Goal: Book appointment/travel/reservation

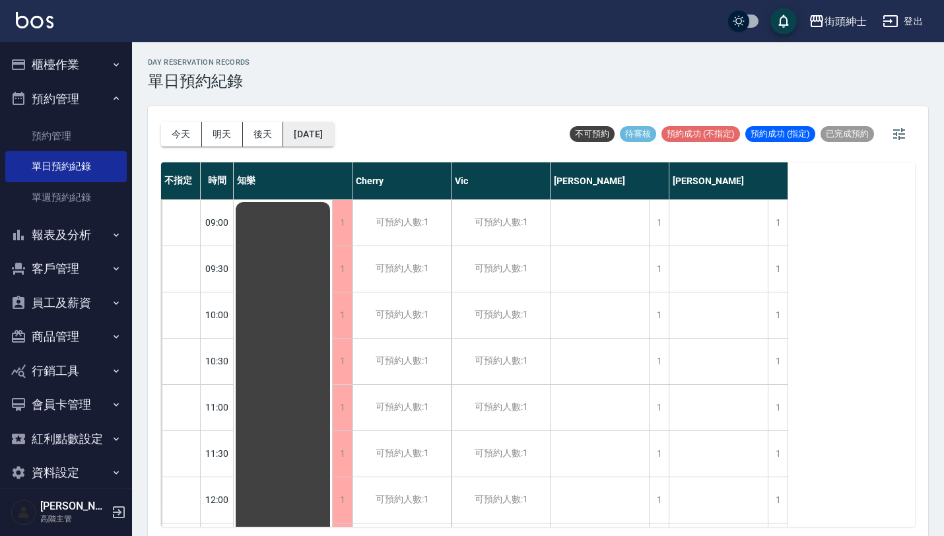
click at [312, 125] on button "2025/08/19" at bounding box center [308, 134] width 50 height 24
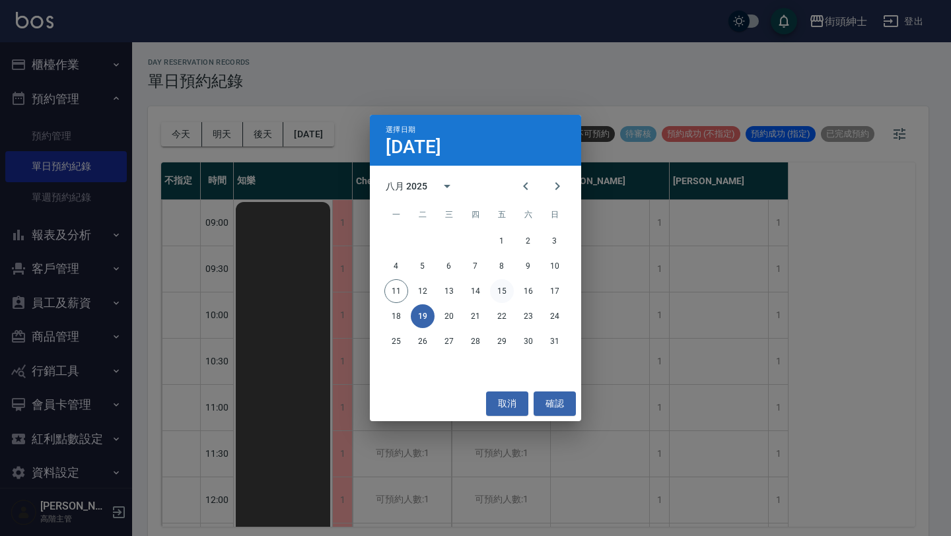
click at [500, 294] on button "15" at bounding box center [502, 291] width 24 height 24
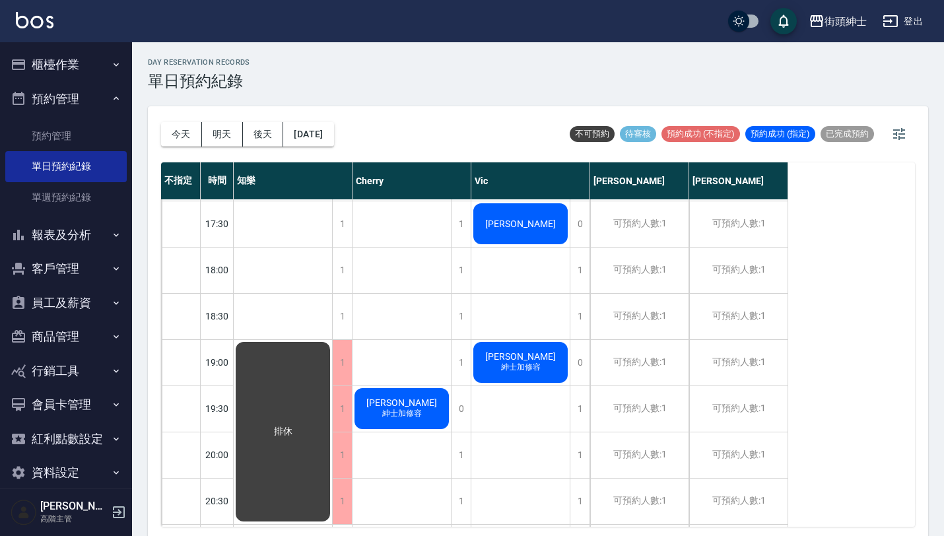
scroll to position [776, 0]
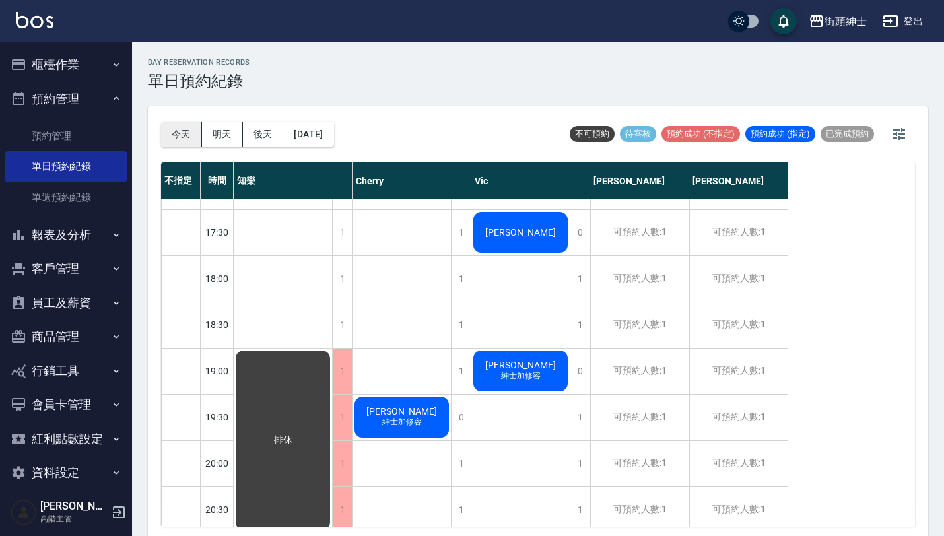
click at [190, 139] on button "今天" at bounding box center [181, 134] width 41 height 24
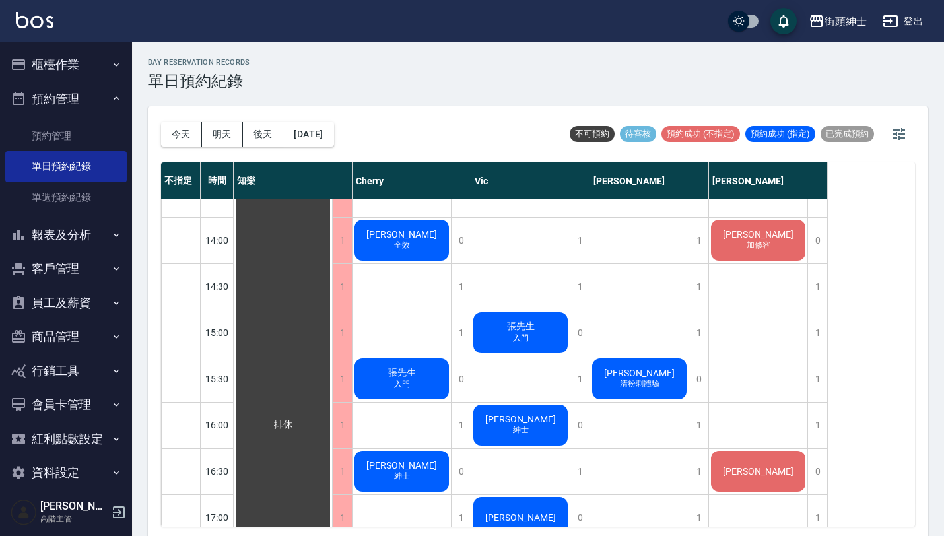
scroll to position [467, 0]
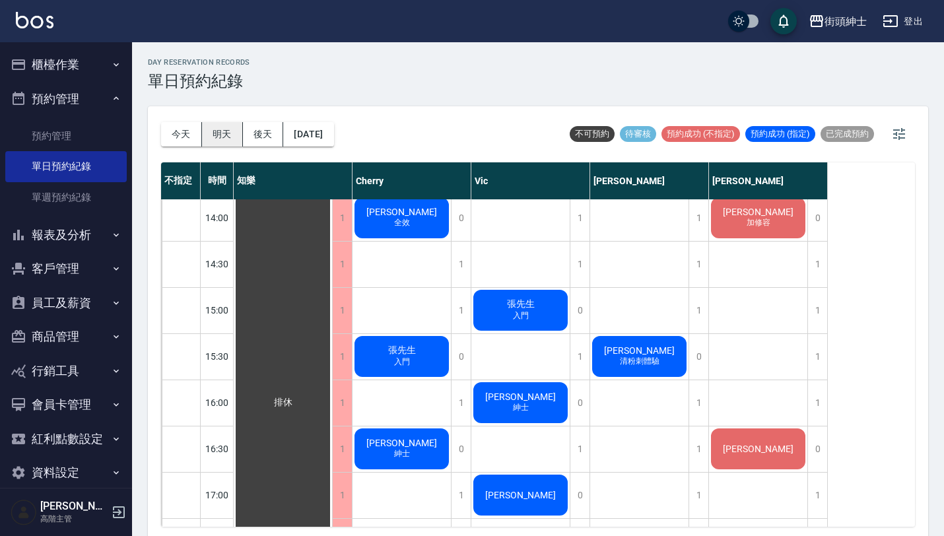
click at [218, 133] on button "明天" at bounding box center [222, 134] width 41 height 24
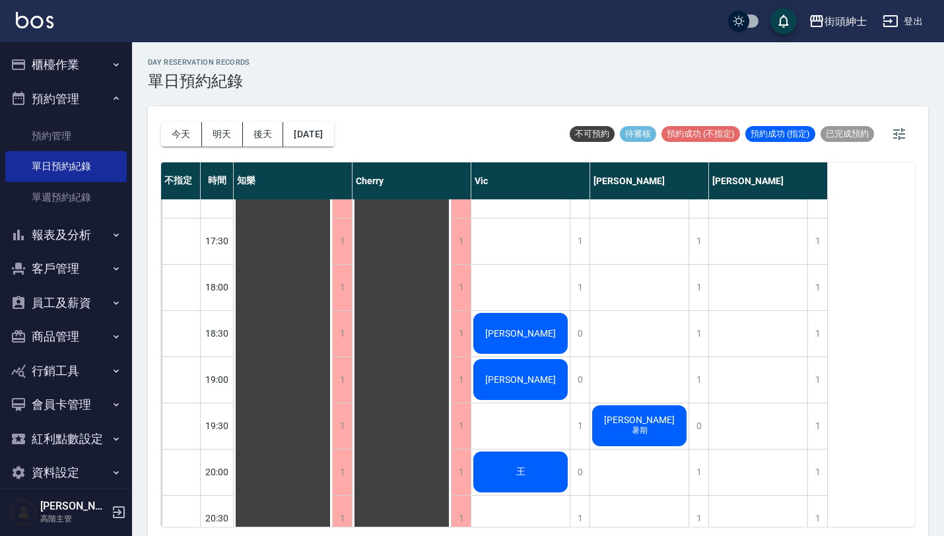
scroll to position [848, 0]
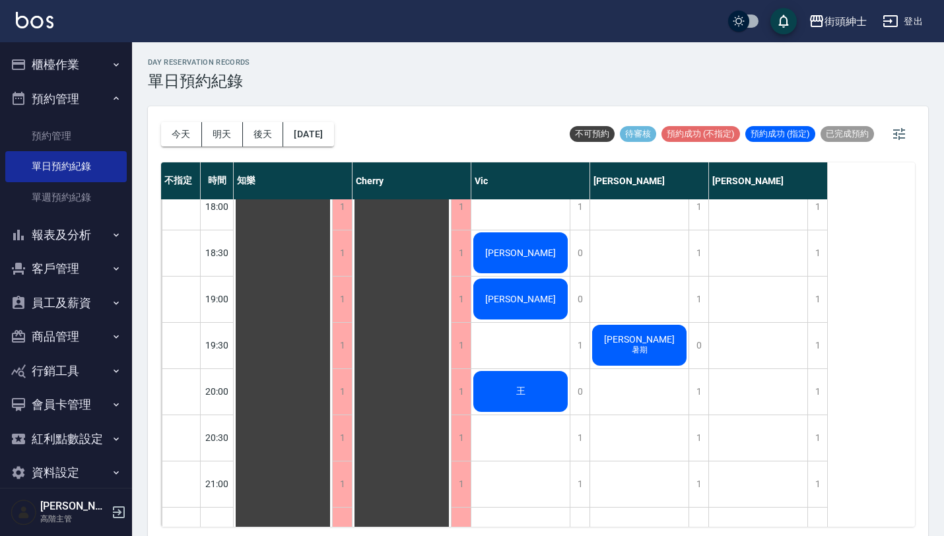
click at [184, 134] on button "今天" at bounding box center [181, 134] width 41 height 24
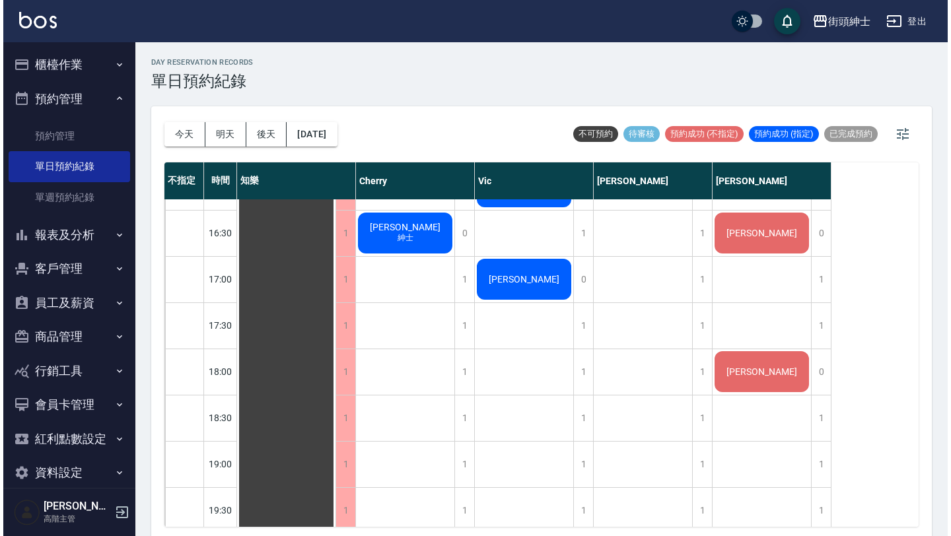
scroll to position [684, 0]
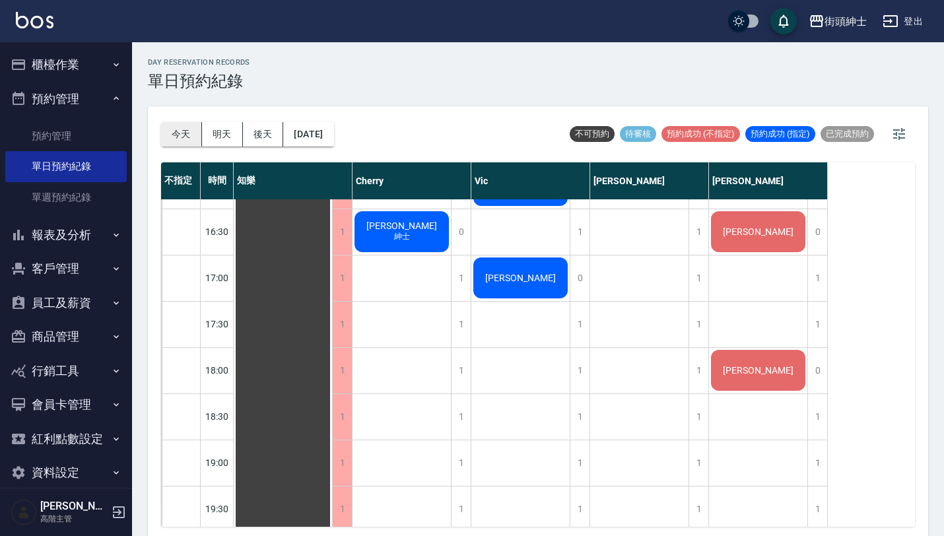
click at [187, 130] on button "今天" at bounding box center [181, 134] width 41 height 24
click at [72, 102] on button "預約管理" at bounding box center [65, 99] width 121 height 34
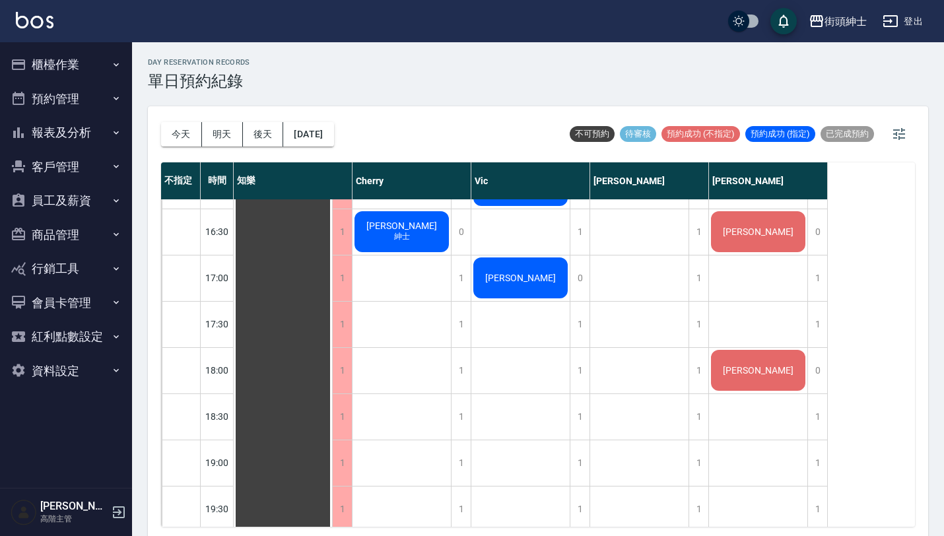
click at [96, 127] on button "報表及分析" at bounding box center [65, 133] width 121 height 34
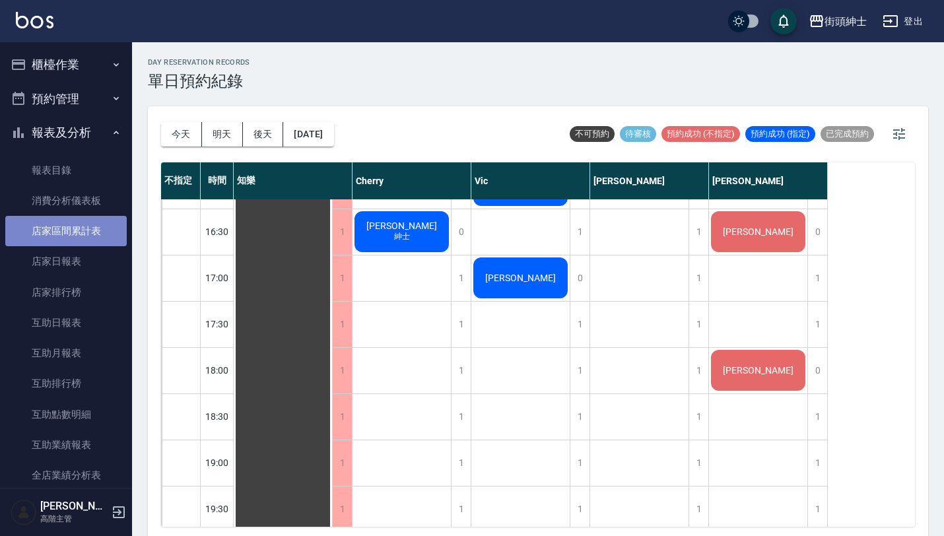
click at [92, 220] on link "店家區間累計表" at bounding box center [65, 231] width 121 height 30
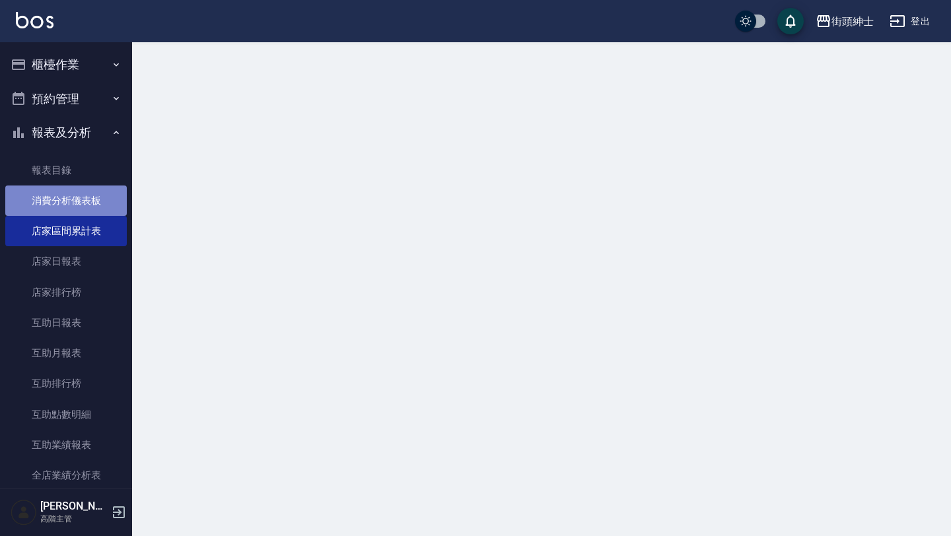
click at [94, 195] on link "消費分析儀表板" at bounding box center [65, 200] width 121 height 30
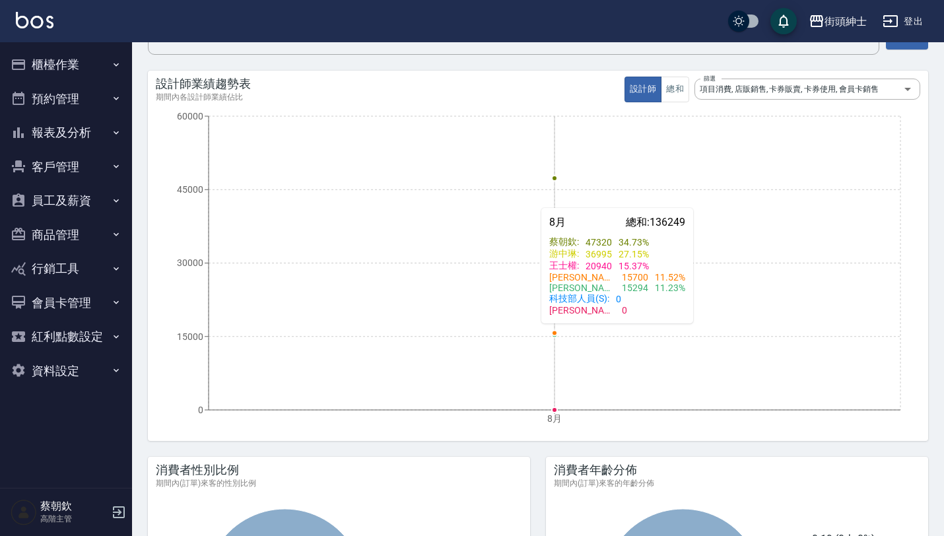
scroll to position [128, 0]
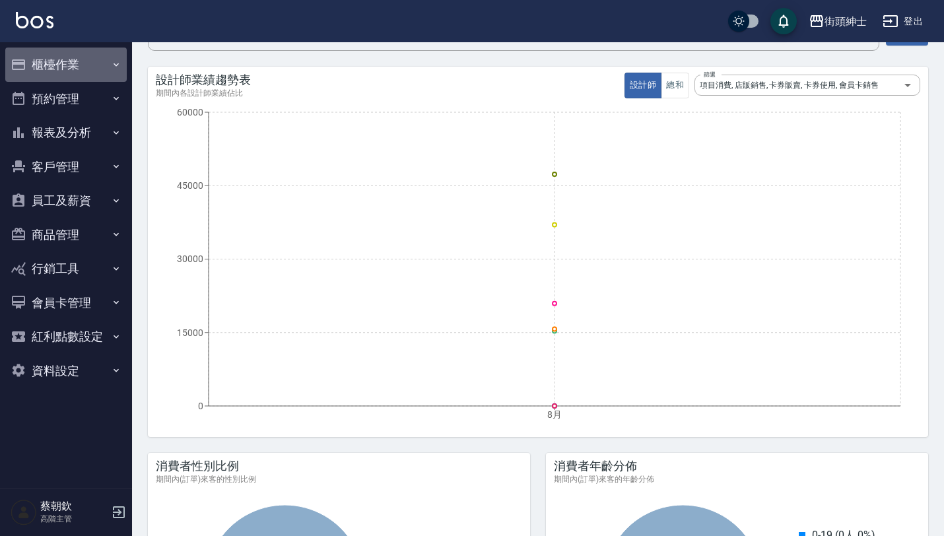
click at [106, 69] on button "櫃檯作業" at bounding box center [65, 65] width 121 height 34
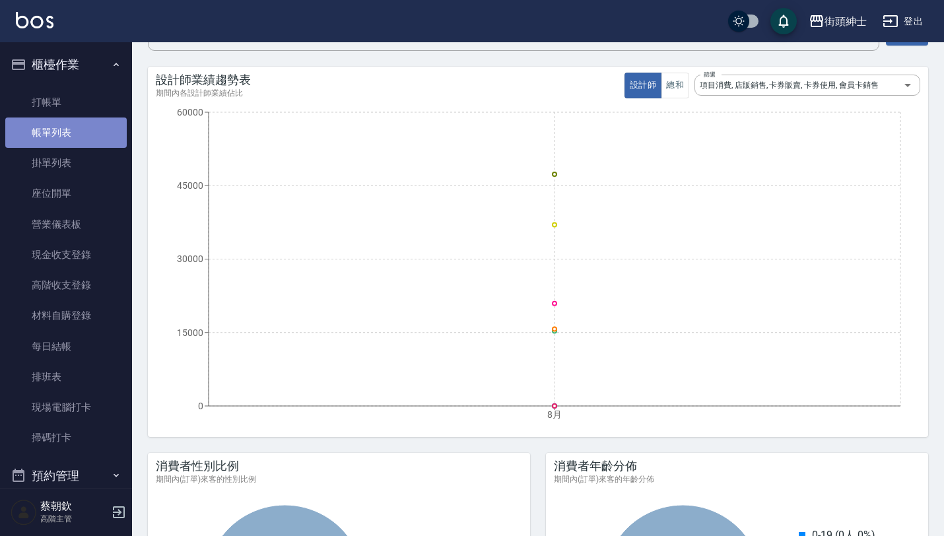
click at [72, 142] on link "帳單列表" at bounding box center [65, 133] width 121 height 30
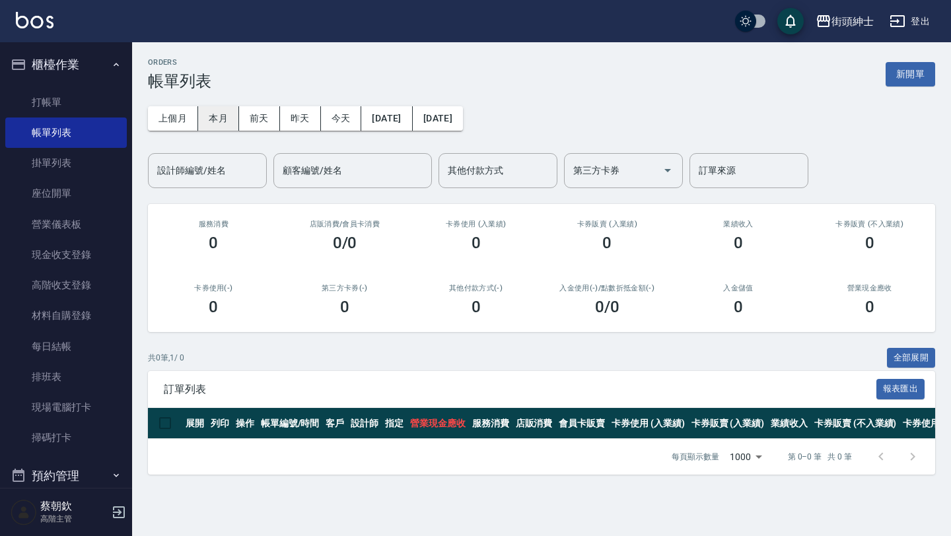
click at [218, 118] on button "本月" at bounding box center [218, 118] width 41 height 24
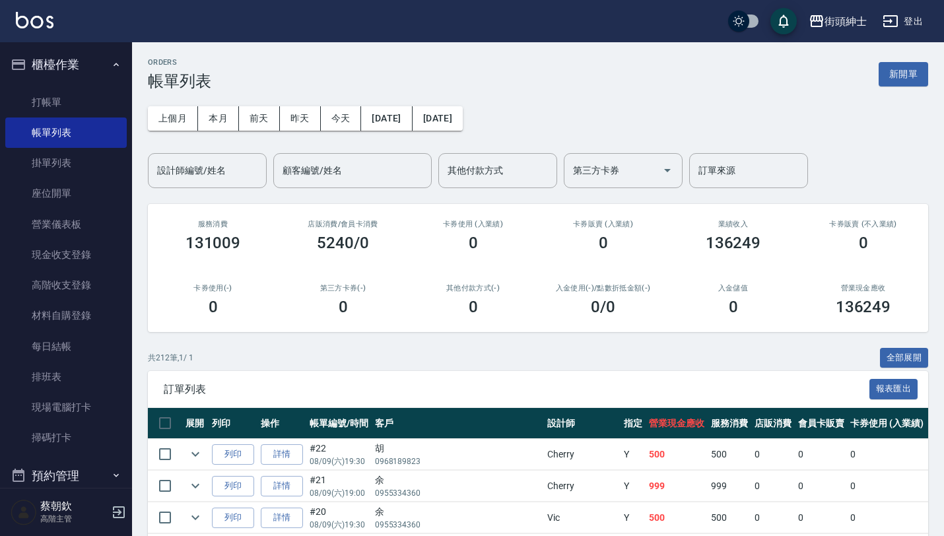
click at [96, 71] on button "櫃檯作業" at bounding box center [65, 65] width 121 height 34
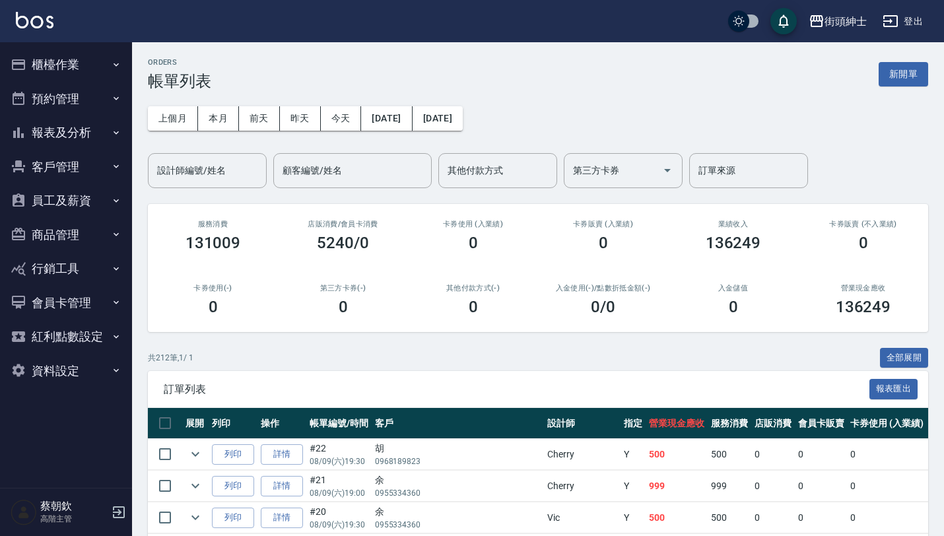
click at [87, 94] on button "預約管理" at bounding box center [65, 99] width 121 height 34
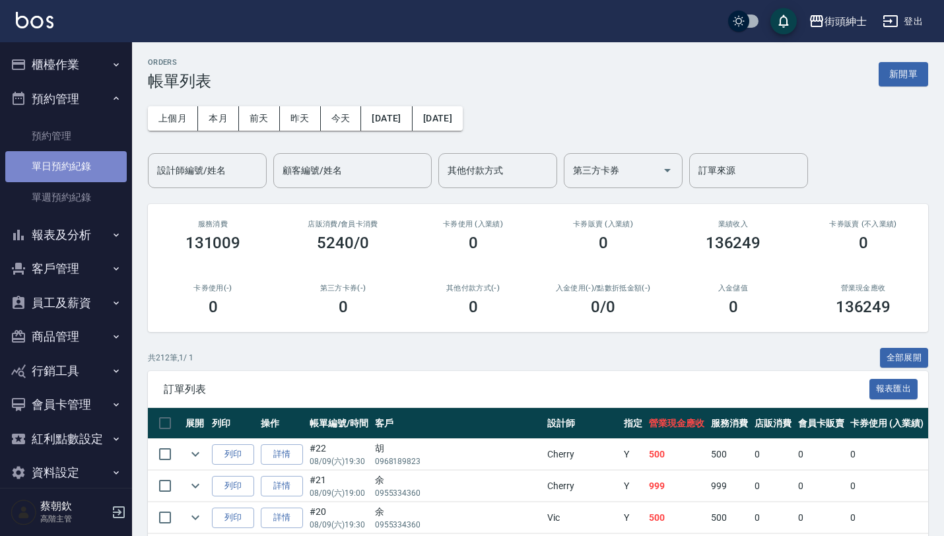
click at [91, 176] on link "單日預約紀錄" at bounding box center [65, 166] width 121 height 30
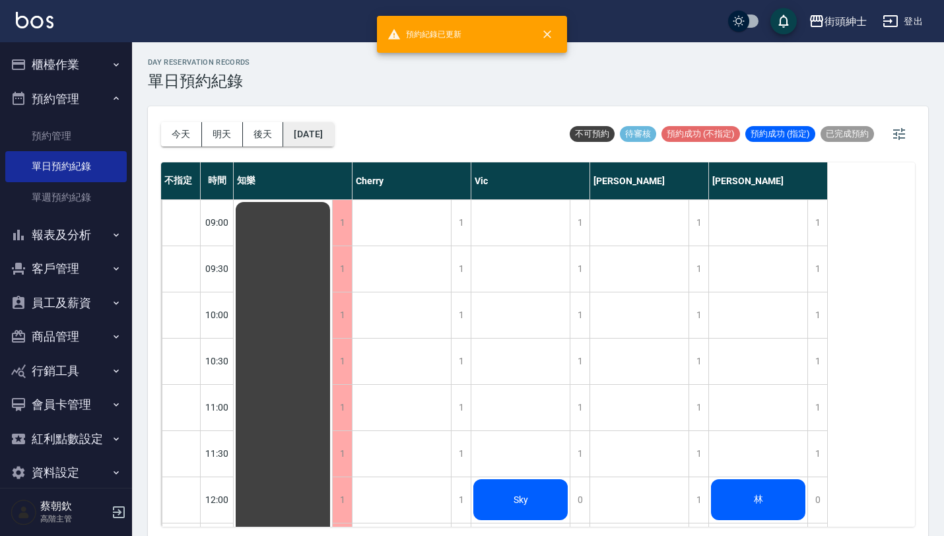
click at [326, 141] on button "[DATE]" at bounding box center [308, 134] width 50 height 24
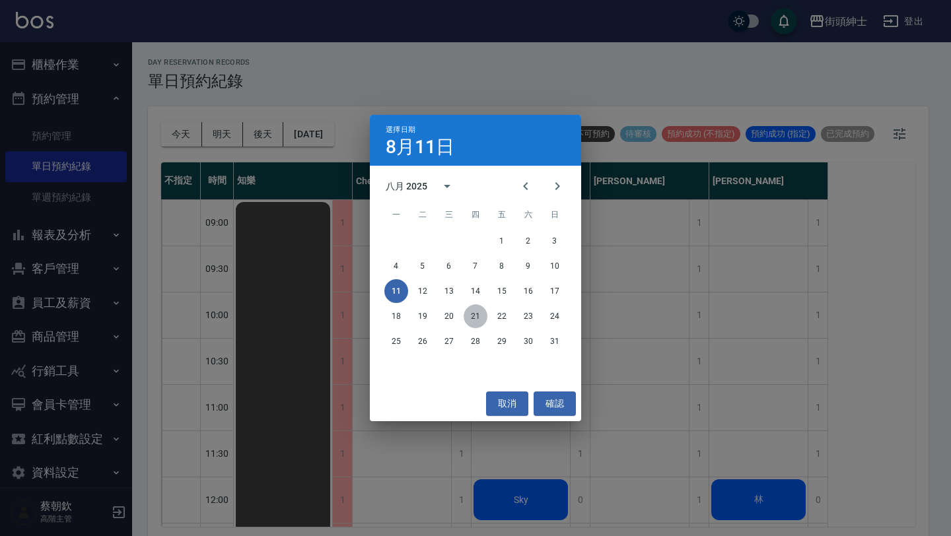
click at [473, 316] on button "21" at bounding box center [475, 316] width 24 height 24
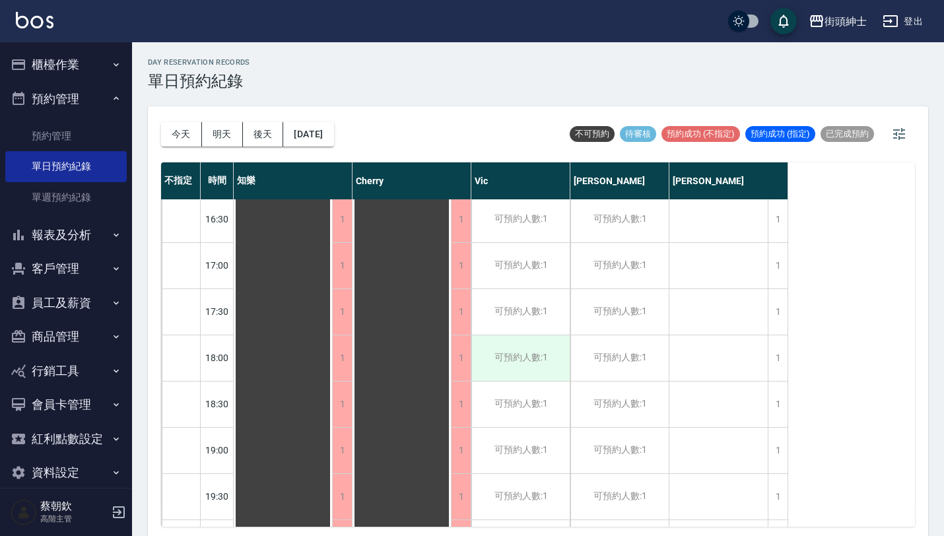
scroll to position [698, 0]
click at [520, 452] on div "可預約人數:1" at bounding box center [520, 449] width 98 height 46
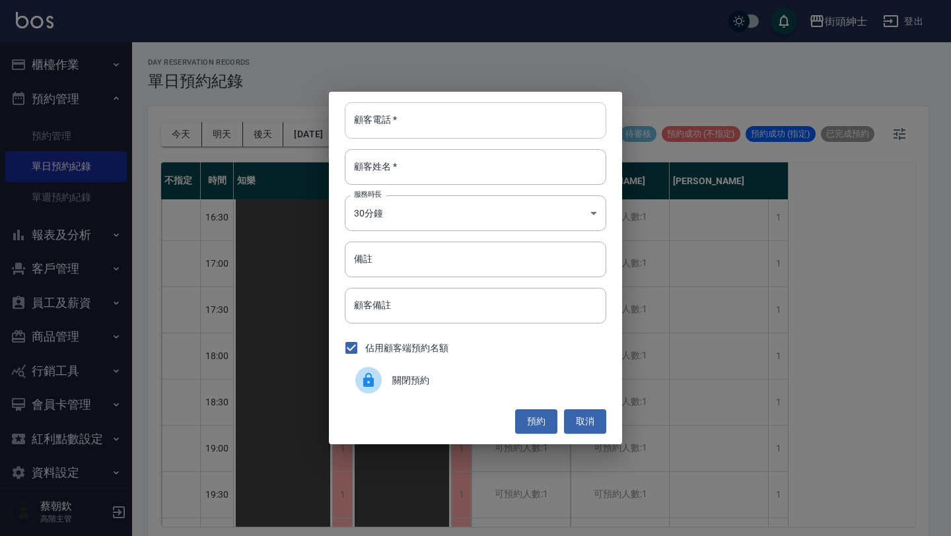
click at [489, 119] on input "顧客電話   *" at bounding box center [475, 120] width 261 height 36
paste input "稱呼：[PERSON_NAME] 電話：[PHONE_NUMBER]"
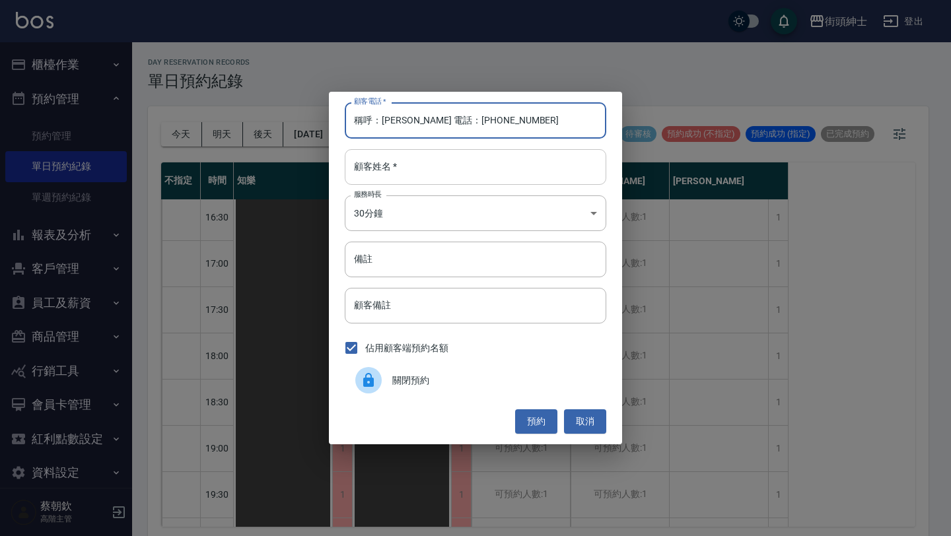
type input "稱呼：[PERSON_NAME] 電話：[PHONE_NUMBER]"
click at [471, 166] on input "顧客姓名   *" at bounding box center [475, 167] width 261 height 36
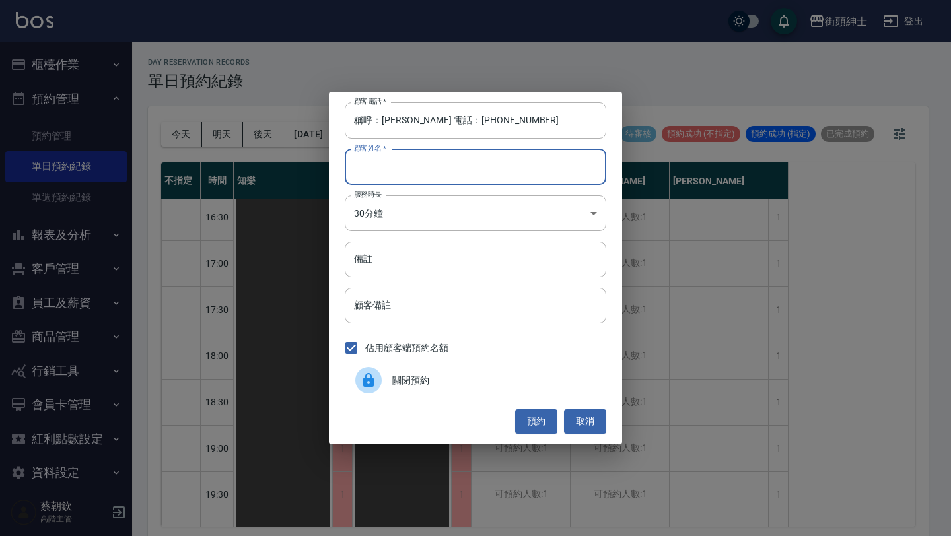
paste input "稱呼：[PERSON_NAME] 電話：[PHONE_NUMBER]"
type input "稱呼：[PERSON_NAME] 電話：[PHONE_NUMBER]"
click at [440, 119] on input "稱呼：[PERSON_NAME] 電話：[PHONE_NUMBER]" at bounding box center [475, 120] width 261 height 36
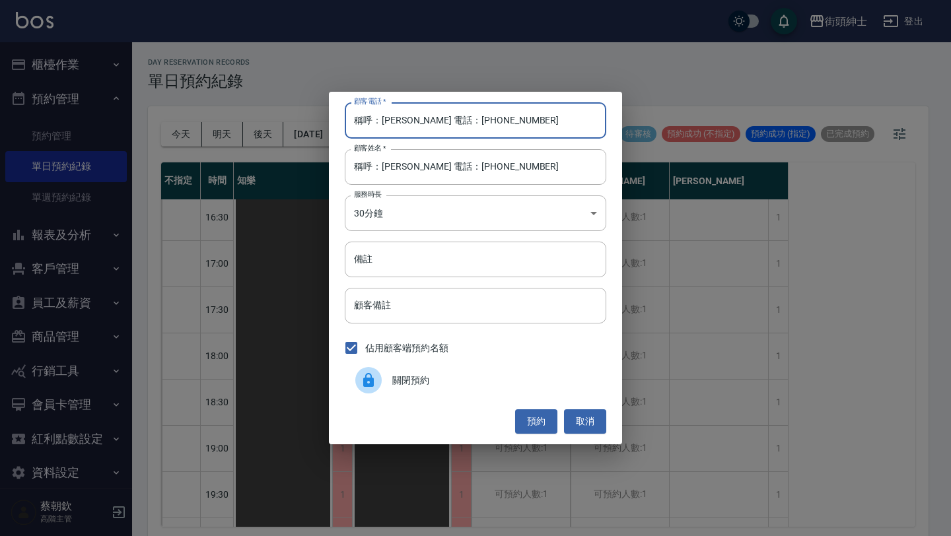
drag, startPoint x: 440, startPoint y: 119, endPoint x: 242, endPoint y: 109, distance: 199.0
click at [242, 109] on div "顧客電話   * 稱呼：[PERSON_NAME] 電話：[PHONE_NUMBER] 顧客電話   * 顧客姓名   * 稱呼：[PERSON_NAME] …" at bounding box center [475, 268] width 951 height 536
click at [553, 159] on input "稱呼：[PERSON_NAME] 電話：[PHONE_NUMBER]" at bounding box center [475, 167] width 261 height 36
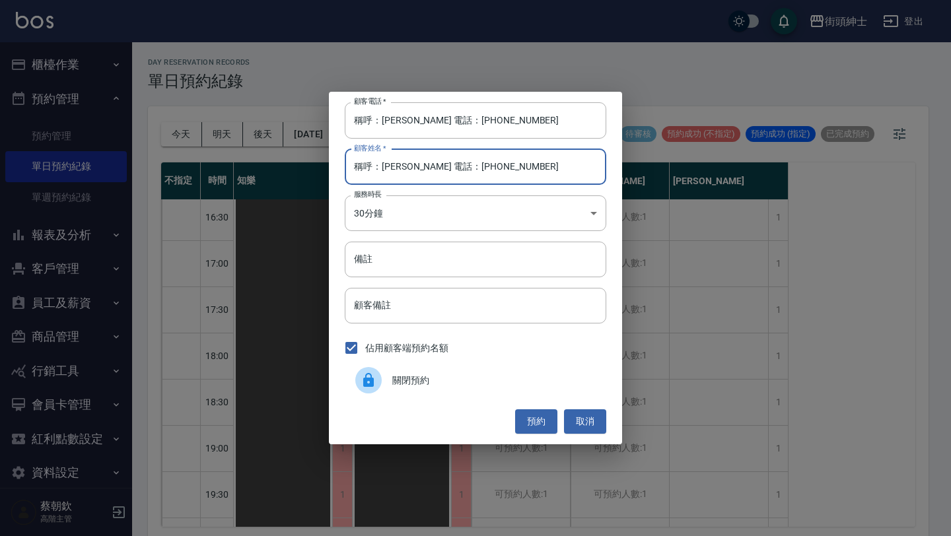
click at [524, 169] on input "稱呼：[PERSON_NAME] 電話：[PHONE_NUMBER]" at bounding box center [475, 167] width 261 height 36
click at [519, 307] on input "顧客備註" at bounding box center [475, 306] width 261 height 36
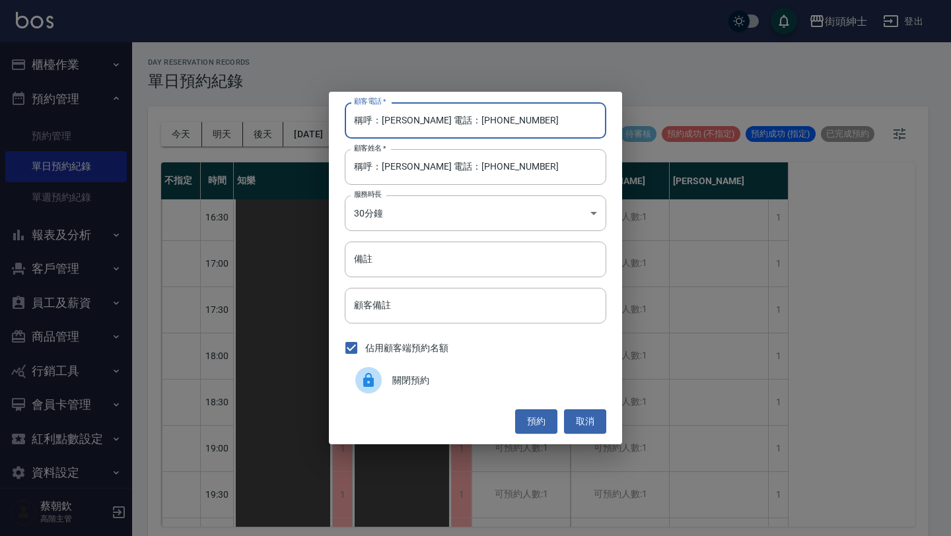
drag, startPoint x: 442, startPoint y: 121, endPoint x: 322, endPoint y: 119, distance: 120.2
click at [323, 119] on div "顧客電話   * 稱呼：[PERSON_NAME] 電話：[PHONE_NUMBER] 顧客電話   * 顧客姓名   * 稱呼：[PERSON_NAME] …" at bounding box center [475, 268] width 951 height 536
type input "0912883876"
click at [539, 422] on button "預約" at bounding box center [536, 421] width 42 height 24
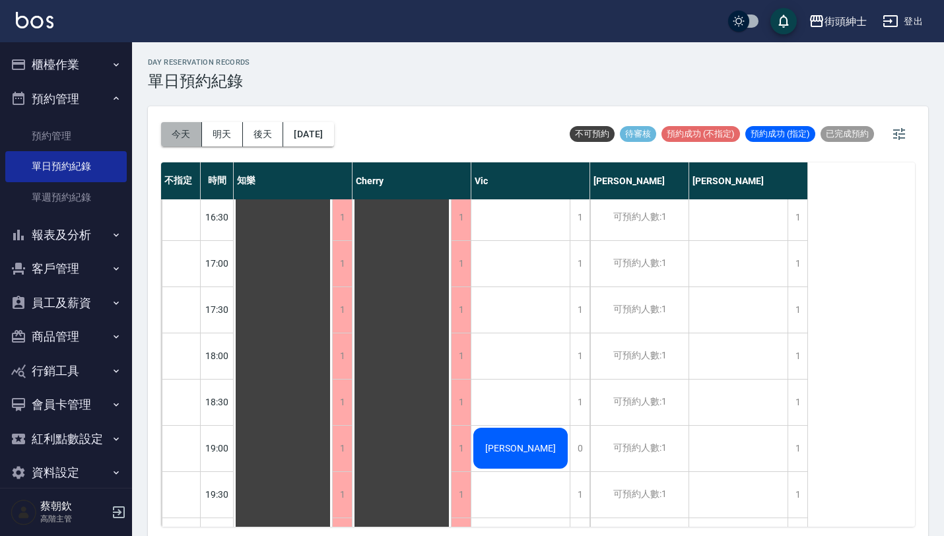
click at [169, 137] on button "今天" at bounding box center [181, 134] width 41 height 24
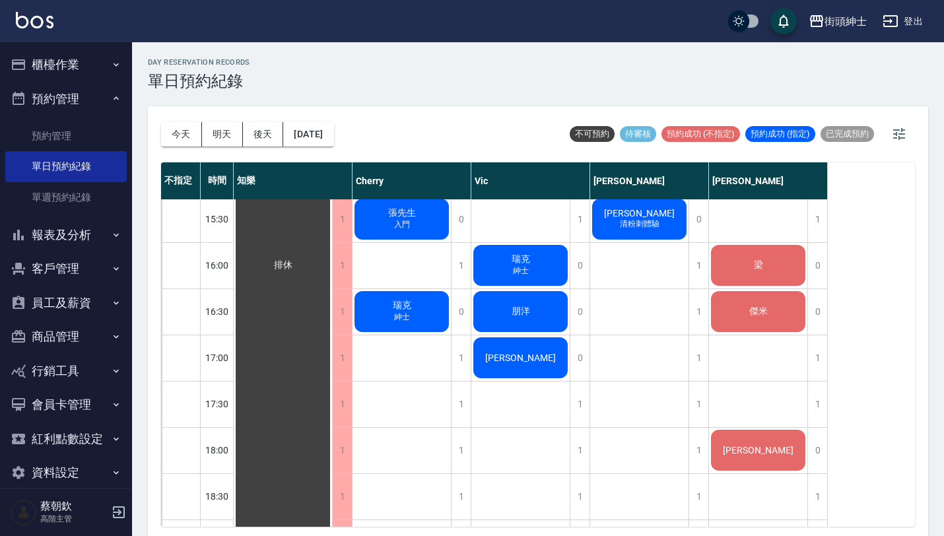
scroll to position [605, 0]
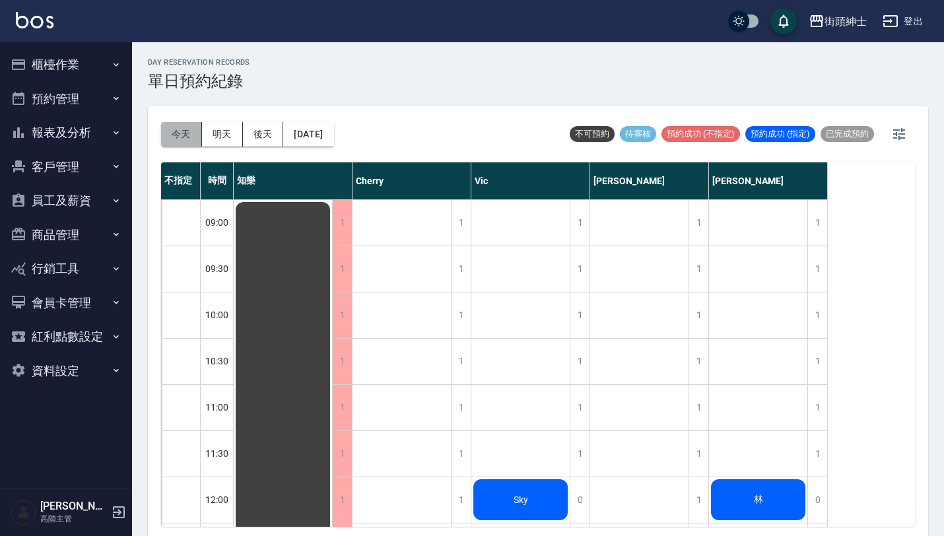
click at [194, 129] on button "今天" at bounding box center [181, 134] width 41 height 24
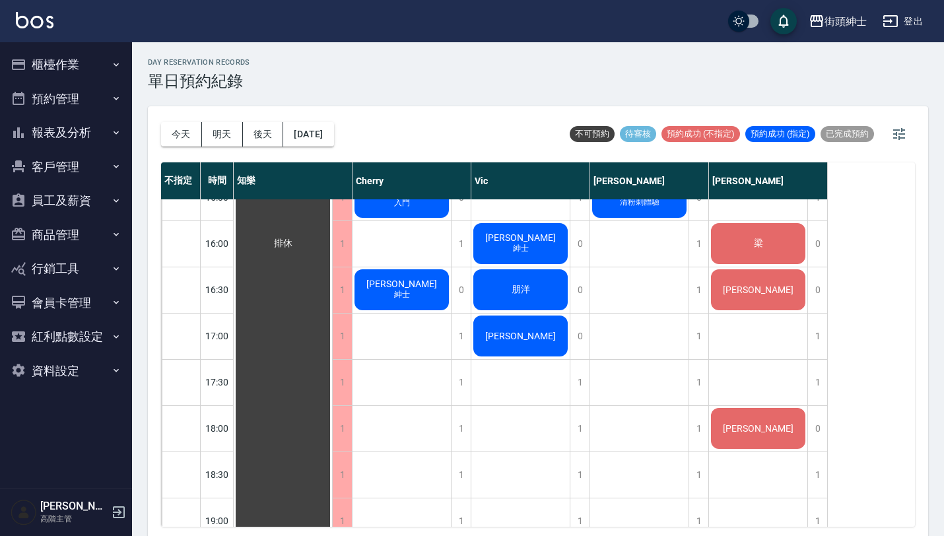
scroll to position [624, 0]
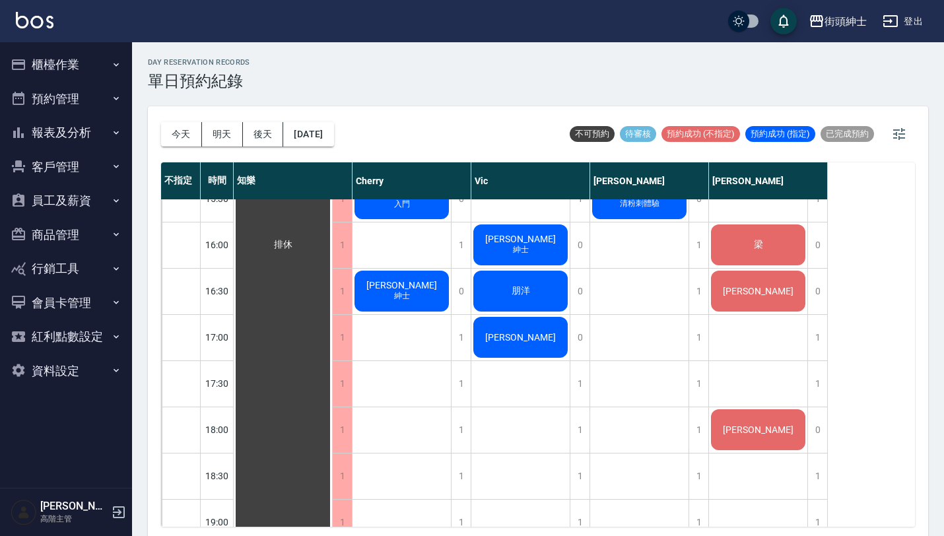
click at [92, 156] on button "客戶管理" at bounding box center [65, 167] width 121 height 34
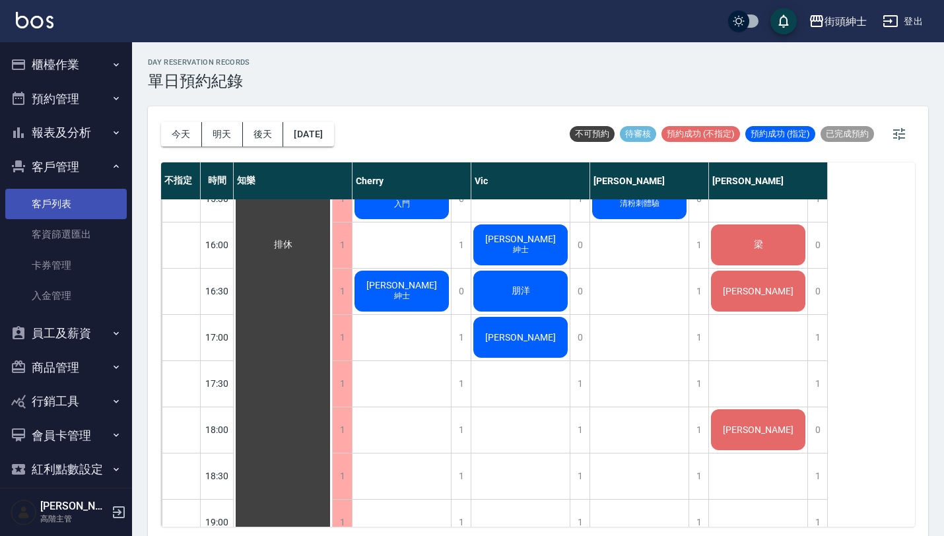
click at [70, 199] on link "客戶列表" at bounding box center [65, 204] width 121 height 30
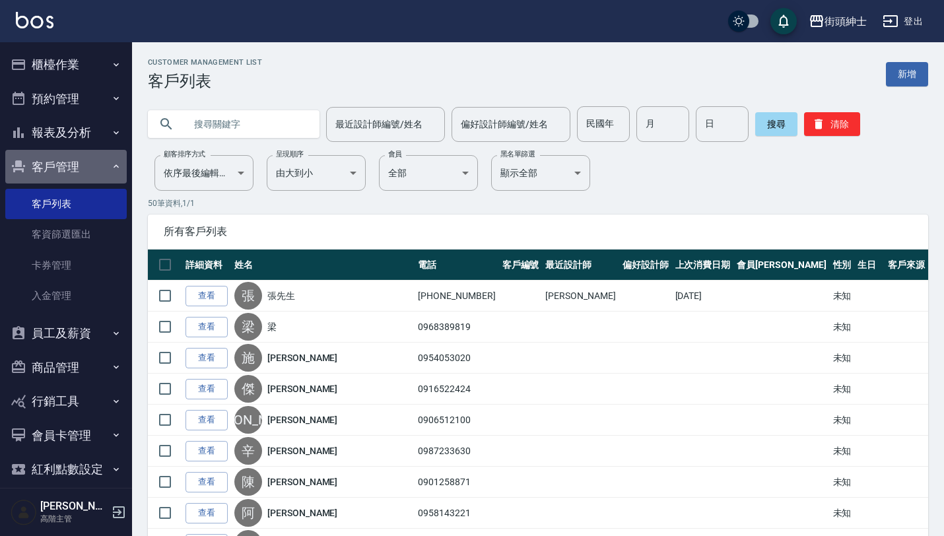
click at [82, 168] on button "客戶管理" at bounding box center [65, 167] width 121 height 34
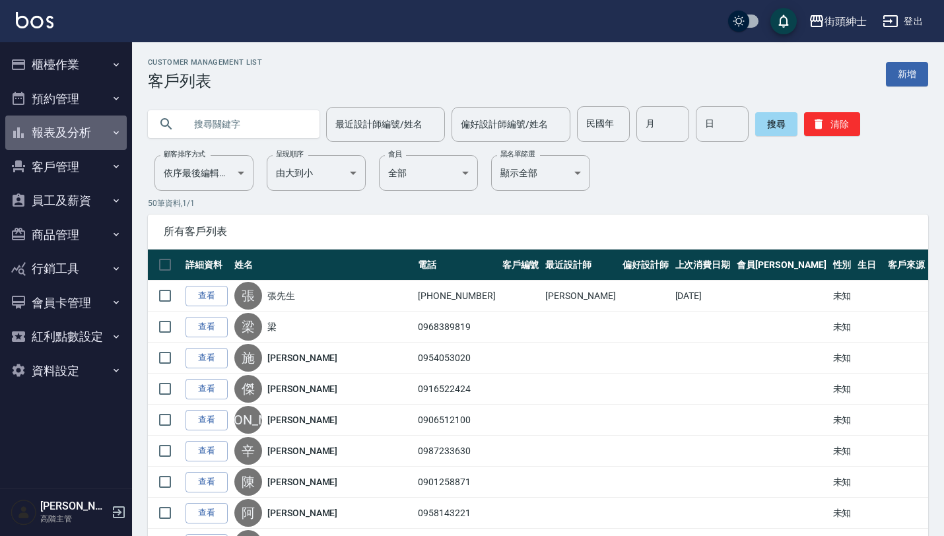
click at [79, 137] on button "報表及分析" at bounding box center [65, 133] width 121 height 34
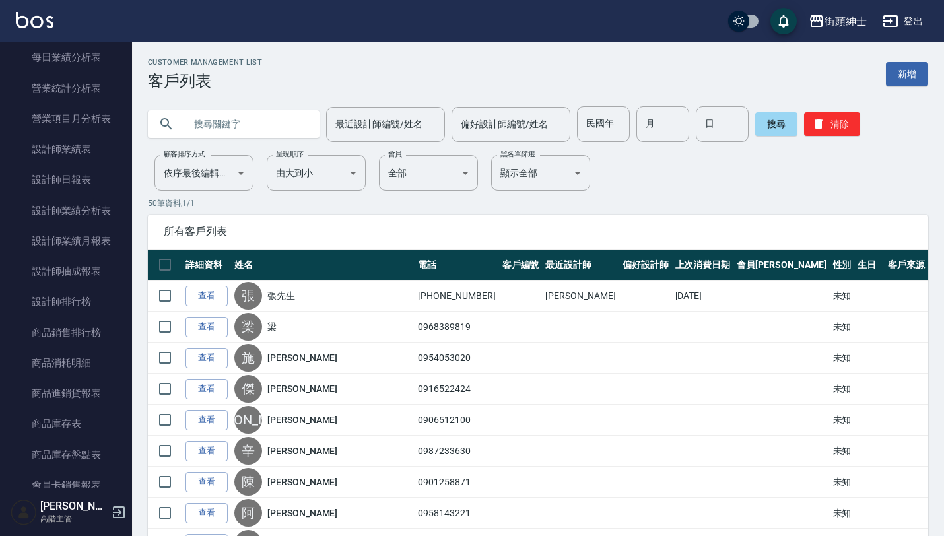
scroll to position [449, 0]
click at [77, 294] on link "設計師排行榜" at bounding box center [65, 301] width 121 height 30
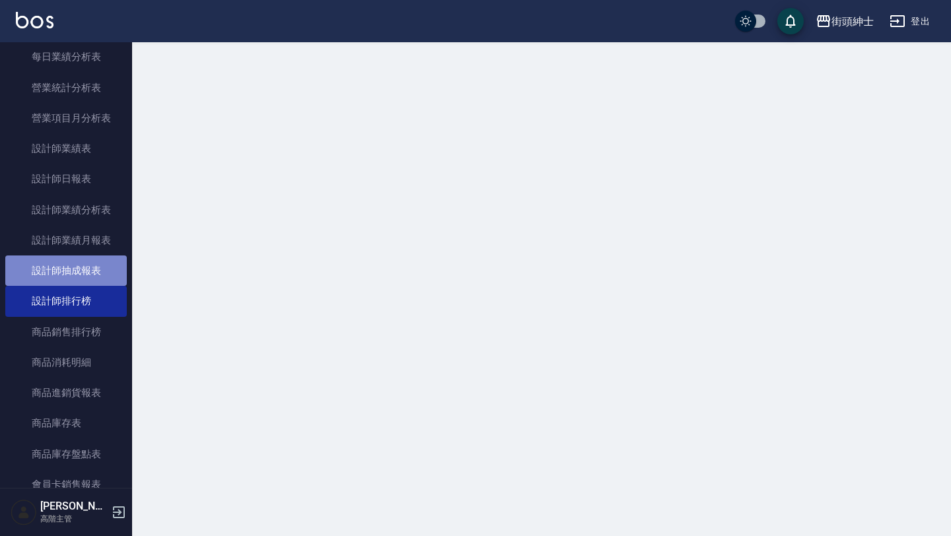
click at [75, 273] on link "設計師抽成報表" at bounding box center [65, 270] width 121 height 30
